Goal: Navigation & Orientation: Find specific page/section

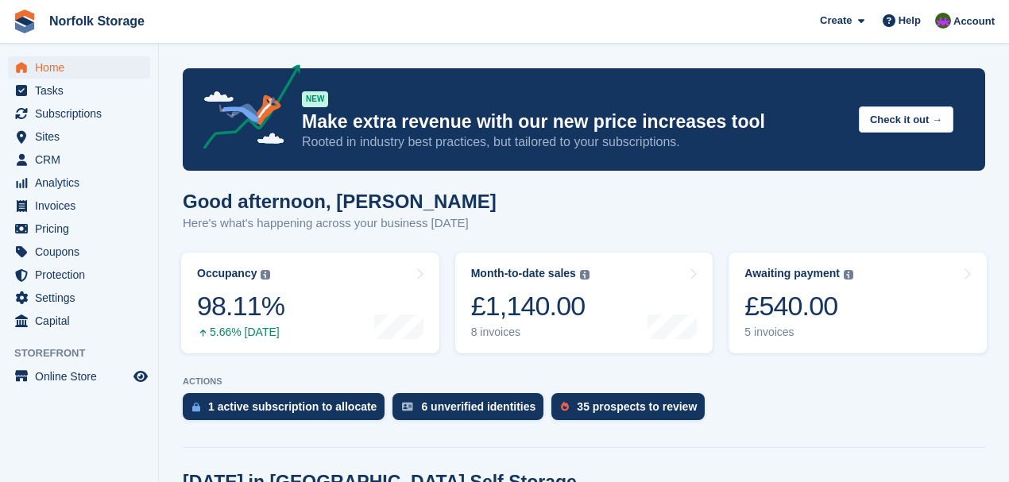
scroll to position [45, 0]
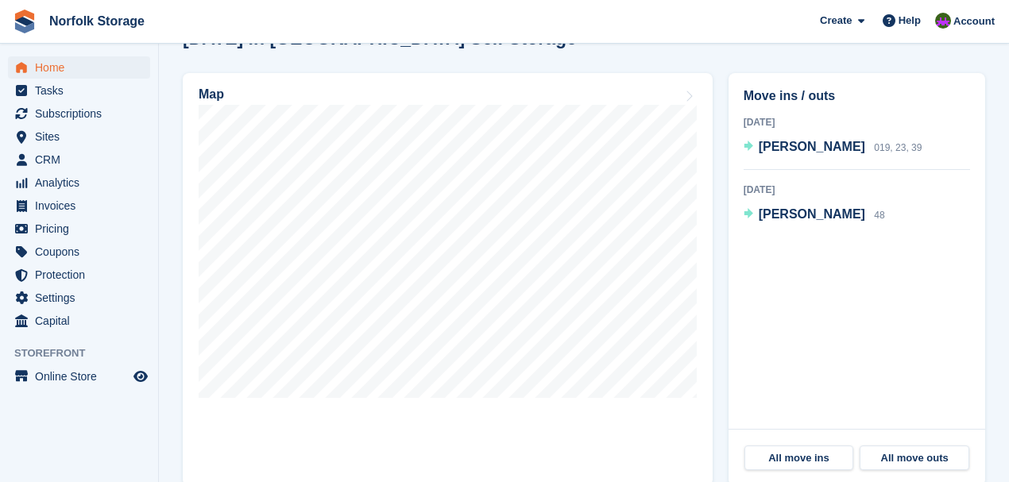
scroll to position [477, 0]
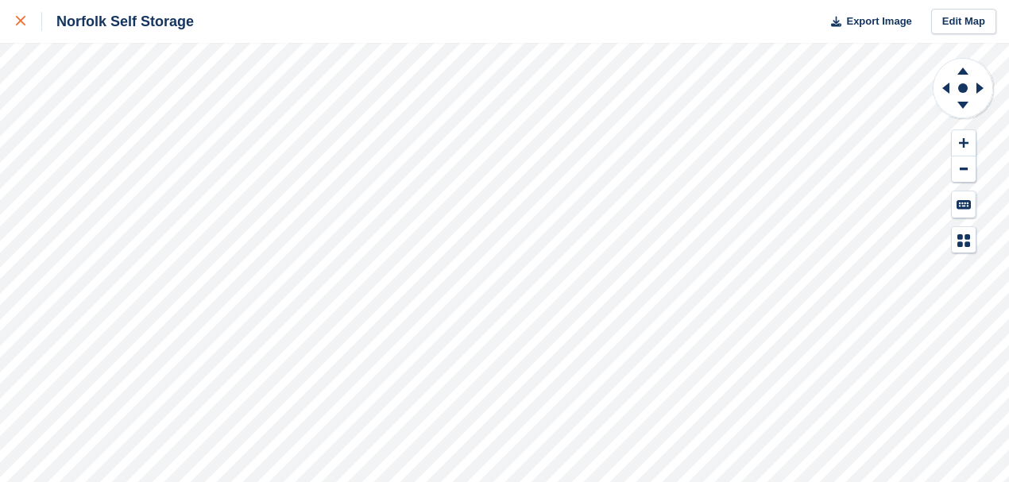
click at [22, 27] on div at bounding box center [29, 21] width 26 height 19
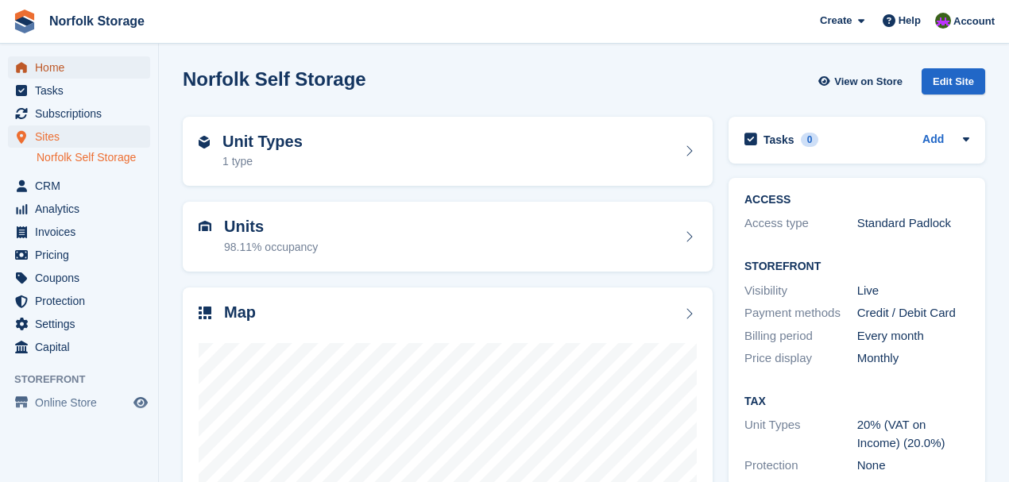
click at [53, 72] on span "Home" at bounding box center [82, 67] width 95 height 22
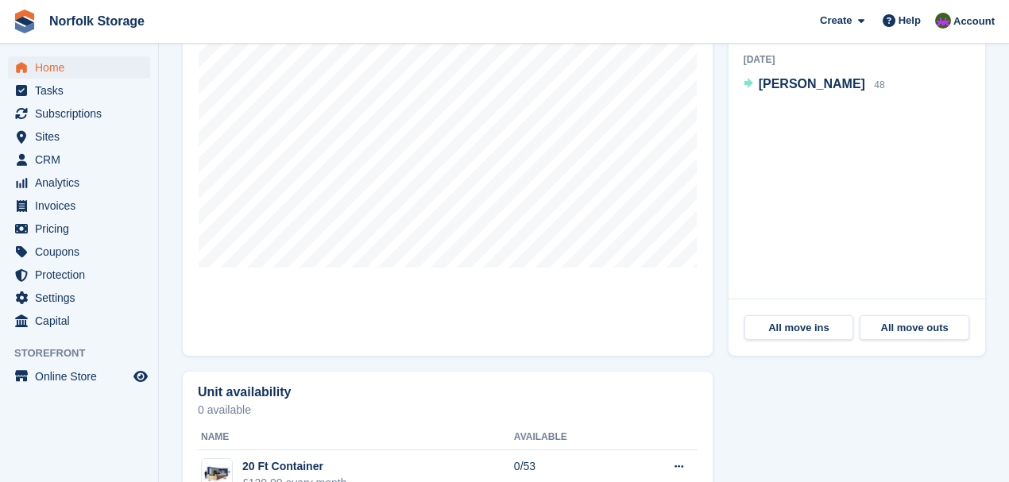
scroll to position [628, 0]
